Goal: Information Seeking & Learning: Learn about a topic

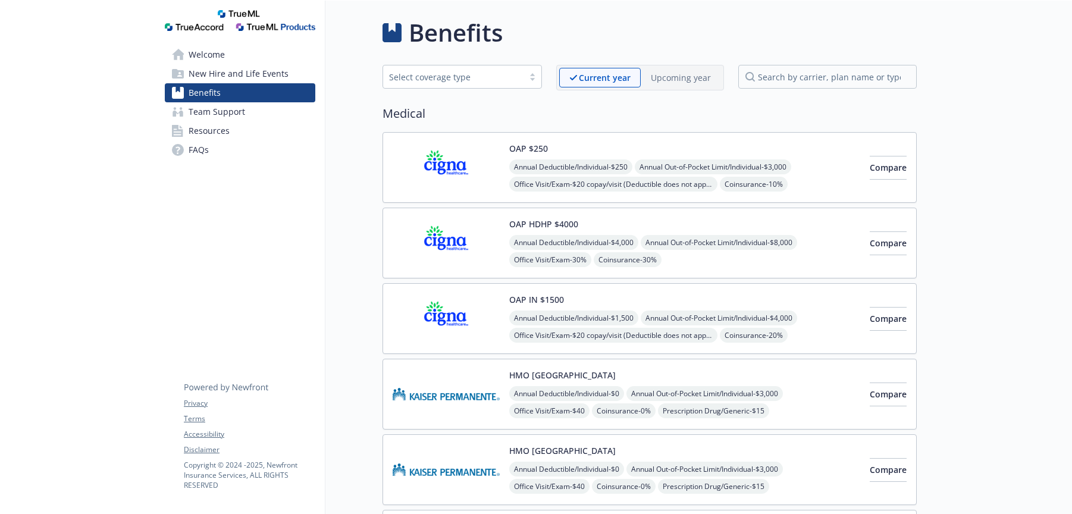
click at [217, 127] on span "Resources" at bounding box center [209, 130] width 41 height 19
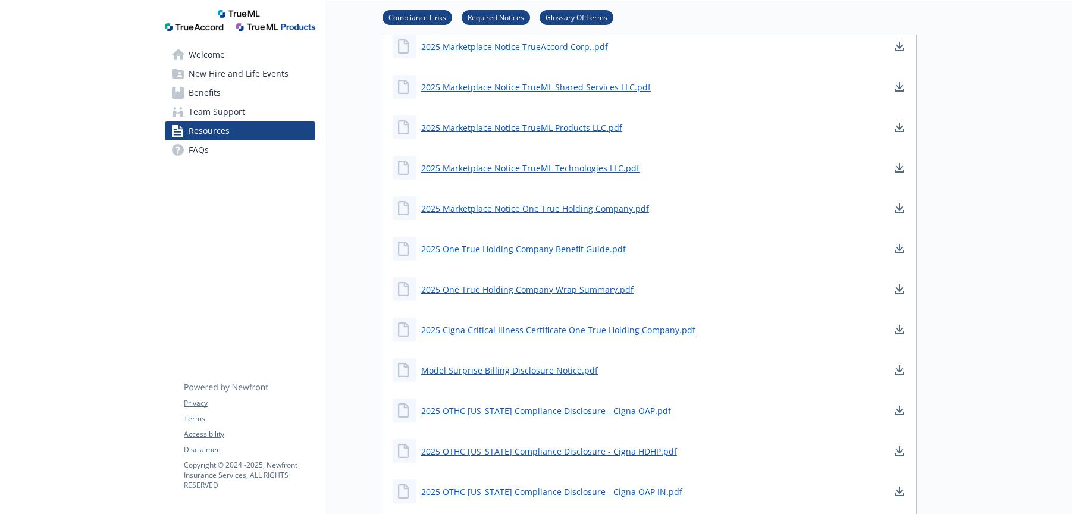
scroll to position [742, 0]
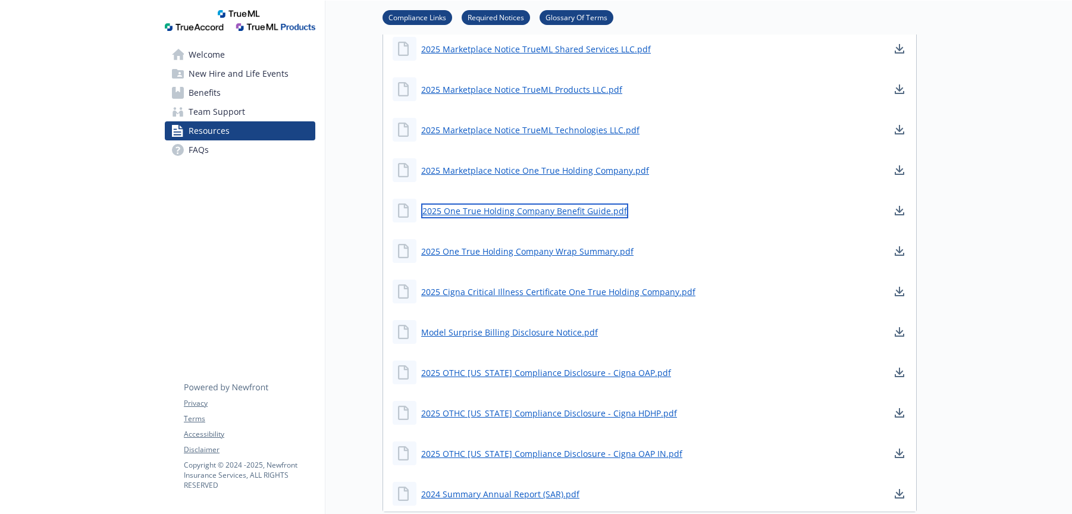
click at [559, 213] on link "2025 One True Holding Company Benefit Guide.pdf" at bounding box center [524, 211] width 207 height 15
click at [205, 154] on span "FAQs" at bounding box center [199, 149] width 20 height 19
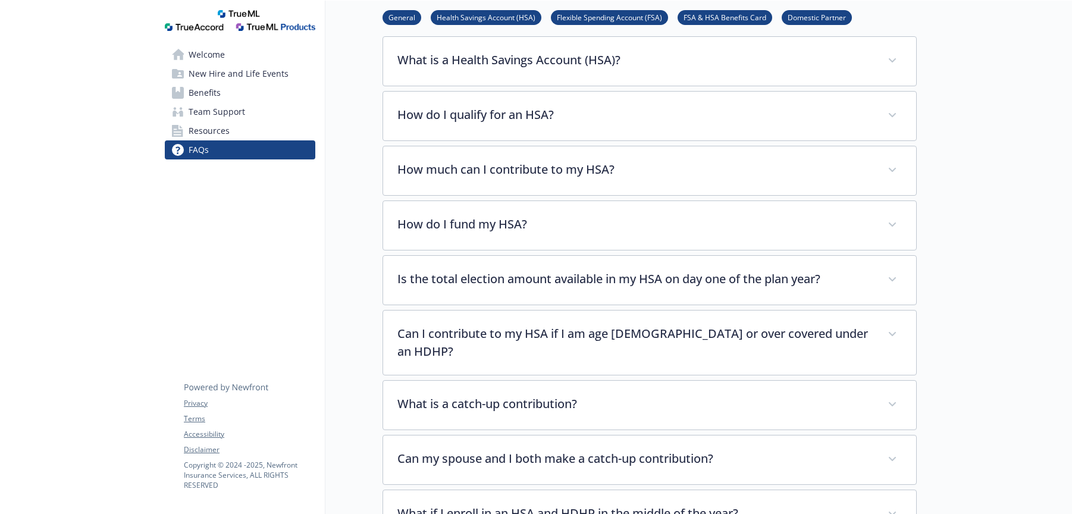
scroll to position [666, 0]
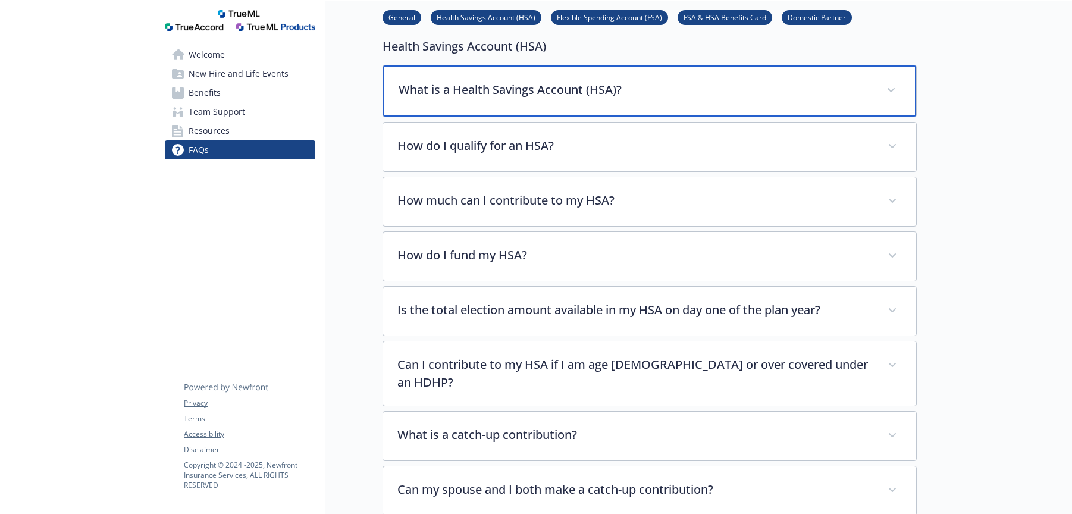
click at [593, 81] on p "What is a Health Savings Account (HSA)?" at bounding box center [636, 90] width 474 height 18
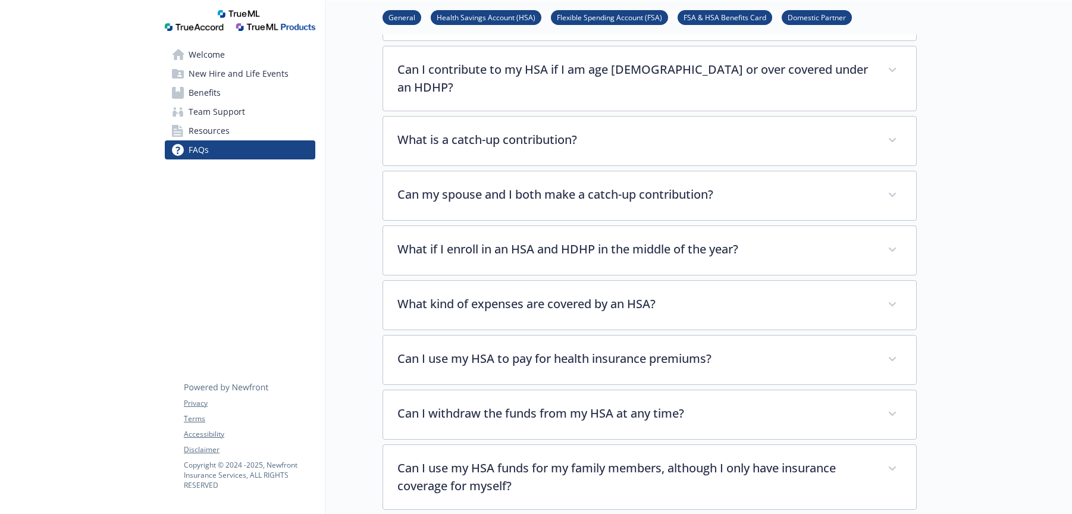
scroll to position [1076, 0]
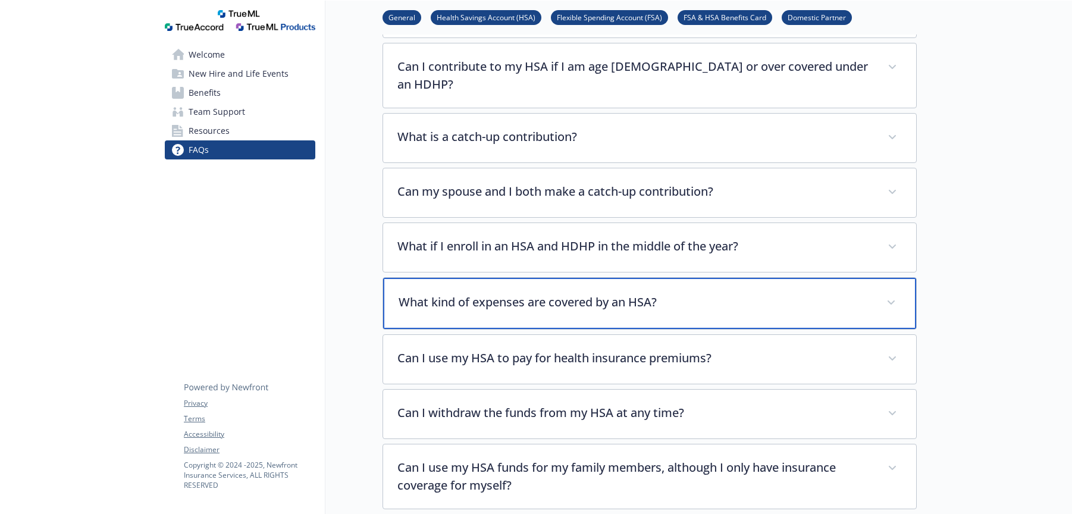
click at [593, 281] on div "What kind of expenses are covered by an HSA?" at bounding box center [649, 303] width 533 height 51
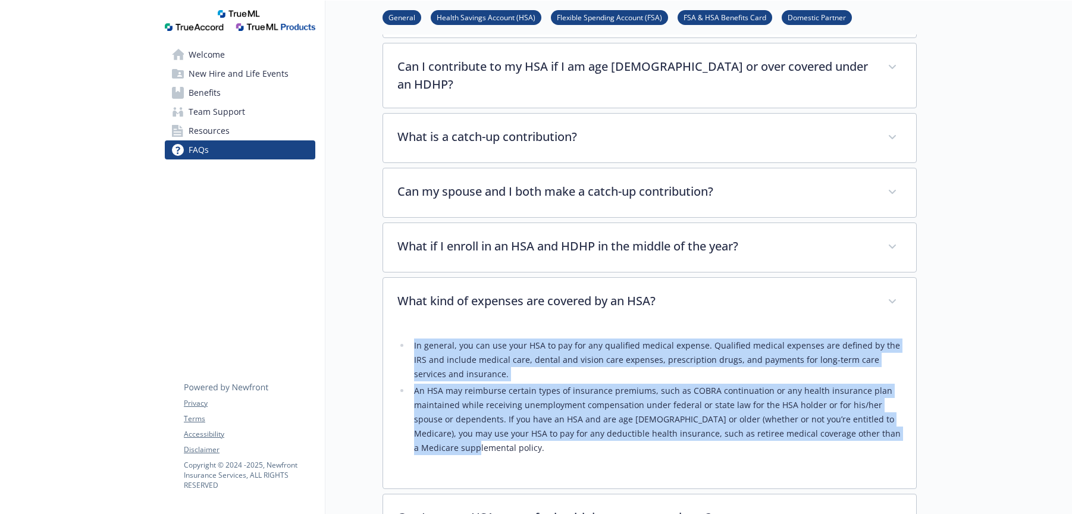
drag, startPoint x: 412, startPoint y: 315, endPoint x: 901, endPoint y: 405, distance: 496.8
click at [901, 405] on ul "In general, you can use your HSA to pay for any qualified medical expense. Qual…" at bounding box center [650, 397] width 505 height 117
copy ul "In general, you can use your HSA to pay for any qualified medical expense. Qual…"
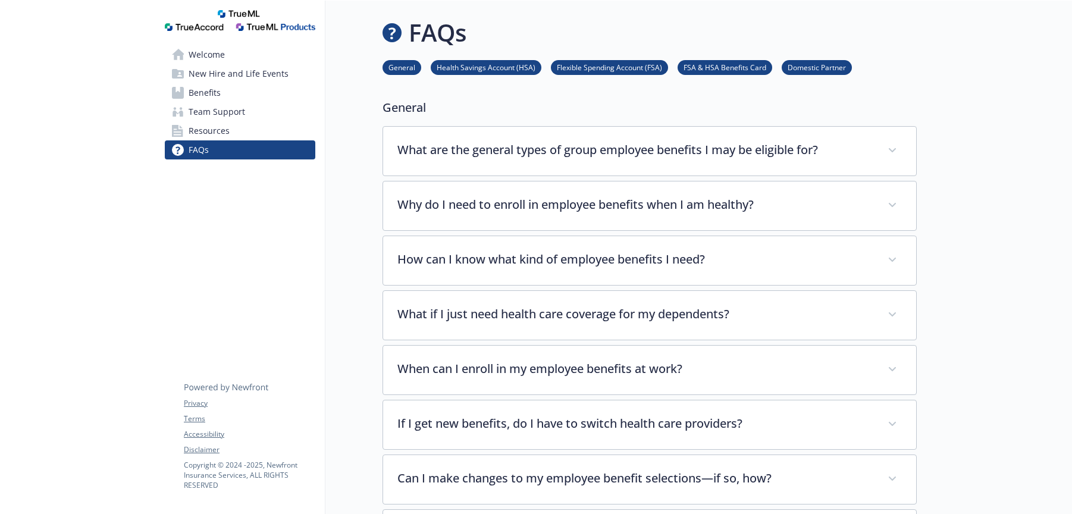
scroll to position [2, 0]
